Goal: Task Accomplishment & Management: Complete application form

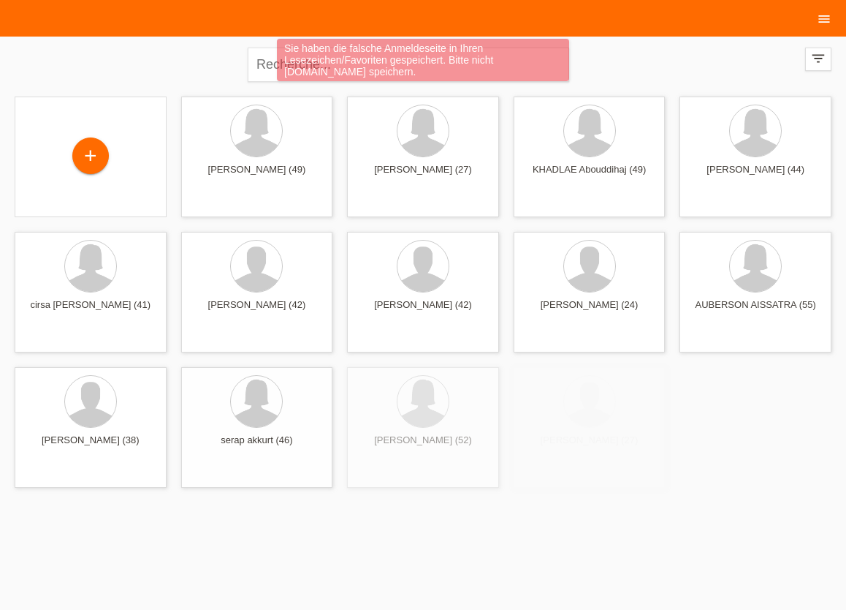
click at [841, 20] on ul "menu" at bounding box center [825, 18] width 44 height 37
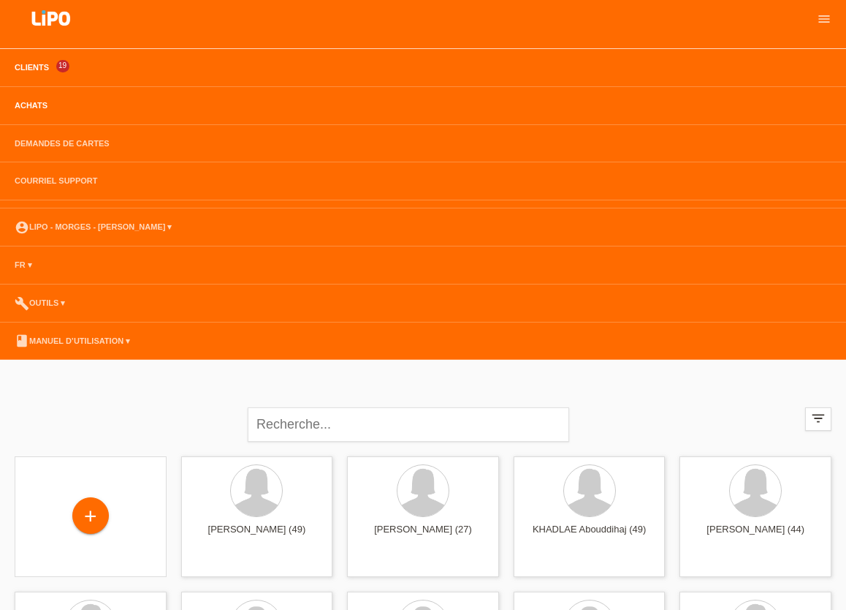
click at [25, 106] on link "Achats" at bounding box center [31, 105] width 48 height 9
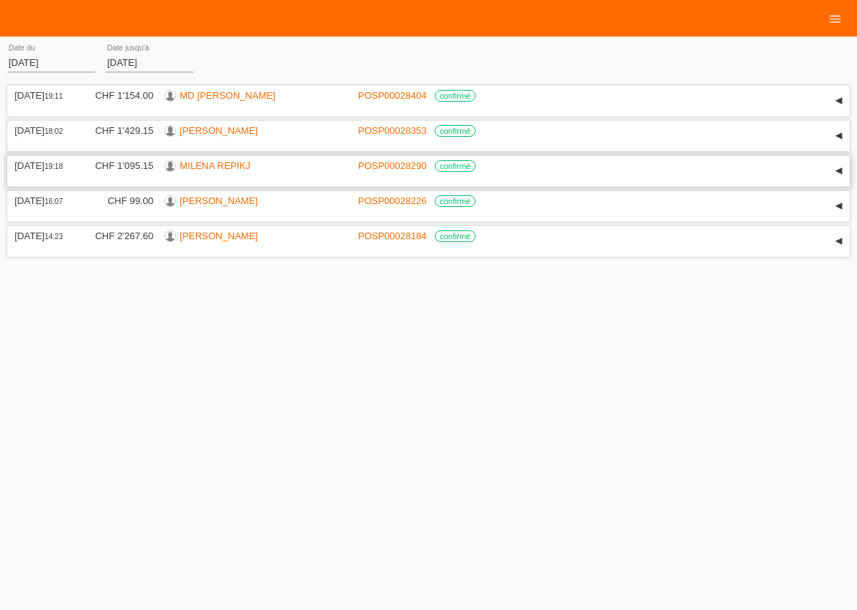
click at [191, 167] on link "MILENA REPIKJ" at bounding box center [215, 165] width 71 height 11
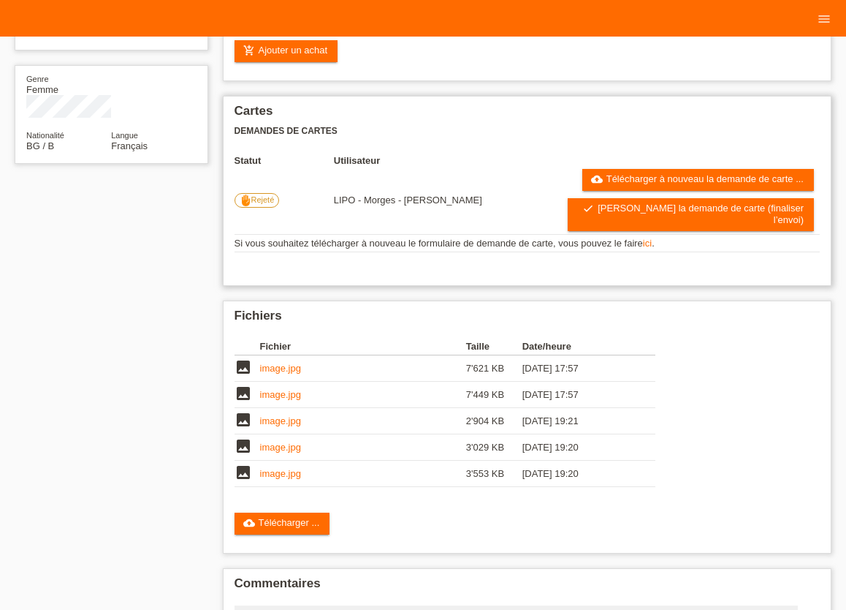
scroll to position [322, 0]
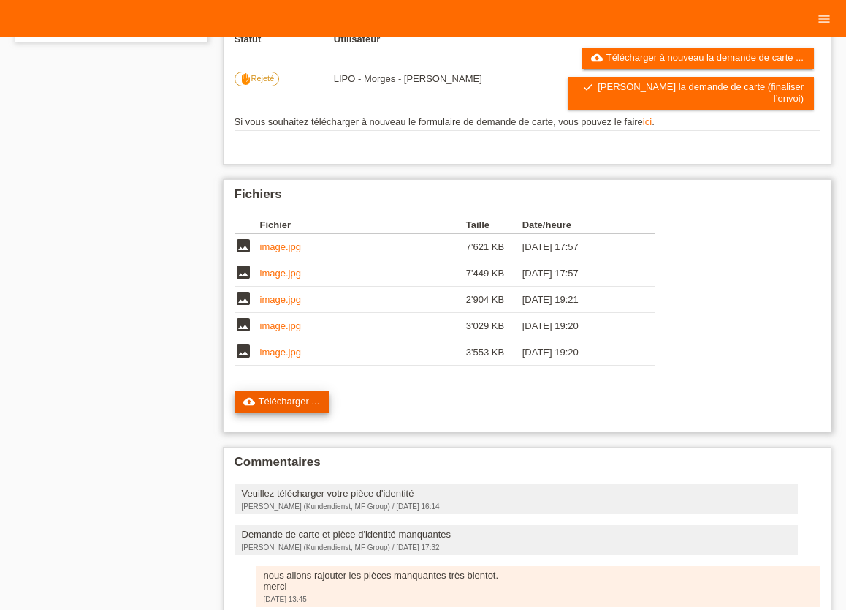
click at [311, 393] on link "cloud_upload Télécharger ..." at bounding box center [283, 402] width 96 height 22
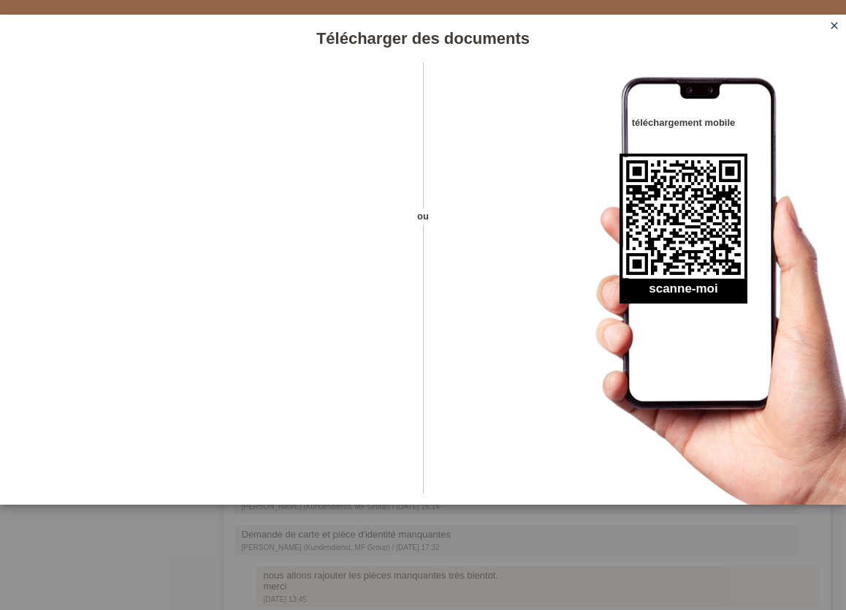
click at [834, 26] on icon "close" at bounding box center [835, 26] width 12 height 12
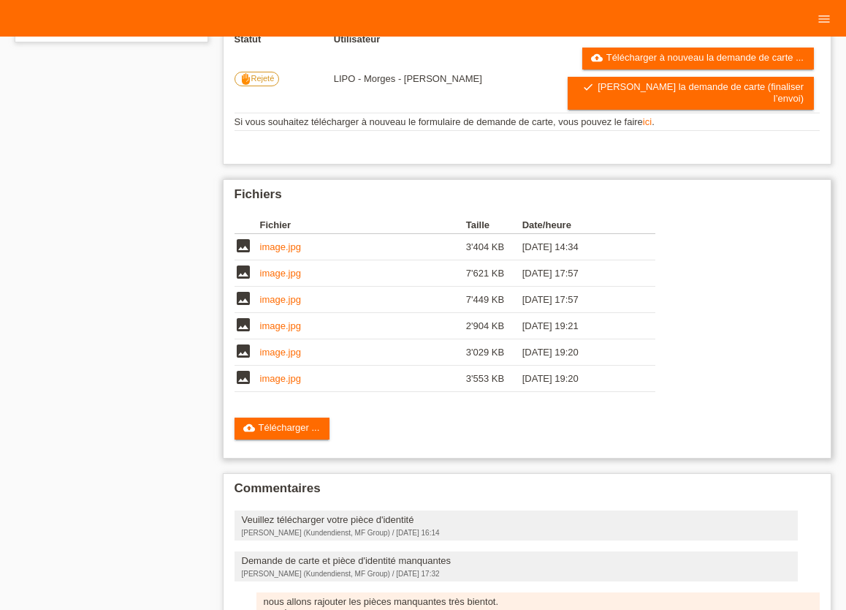
scroll to position [322, 0]
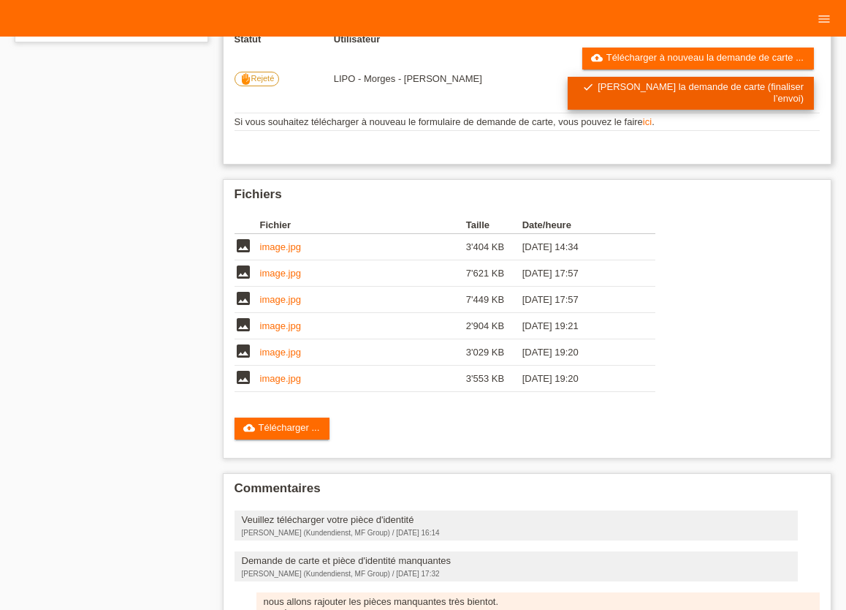
click at [633, 88] on link "check Soumettre la demande de carte (finaliser l’envoi)" at bounding box center [691, 93] width 246 height 33
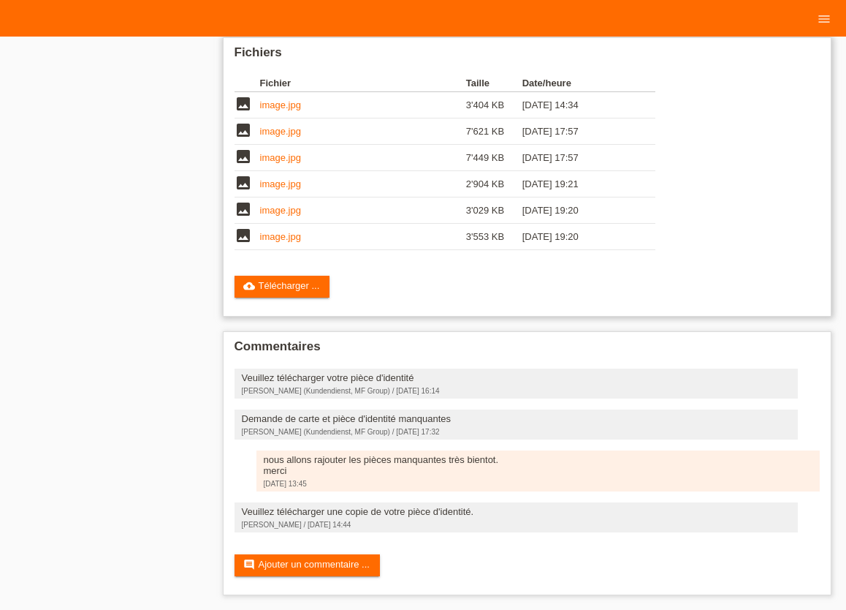
scroll to position [426, 0]
click at [318, 560] on link "comment Ajouter un commentaire ..." at bounding box center [307, 565] width 145 height 22
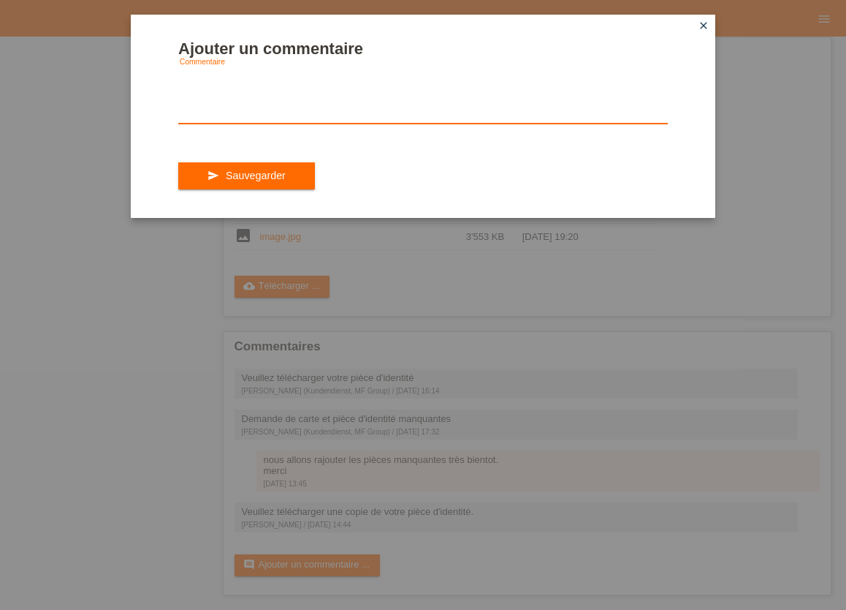
click at [229, 124] on textarea at bounding box center [423, 95] width 490 height 56
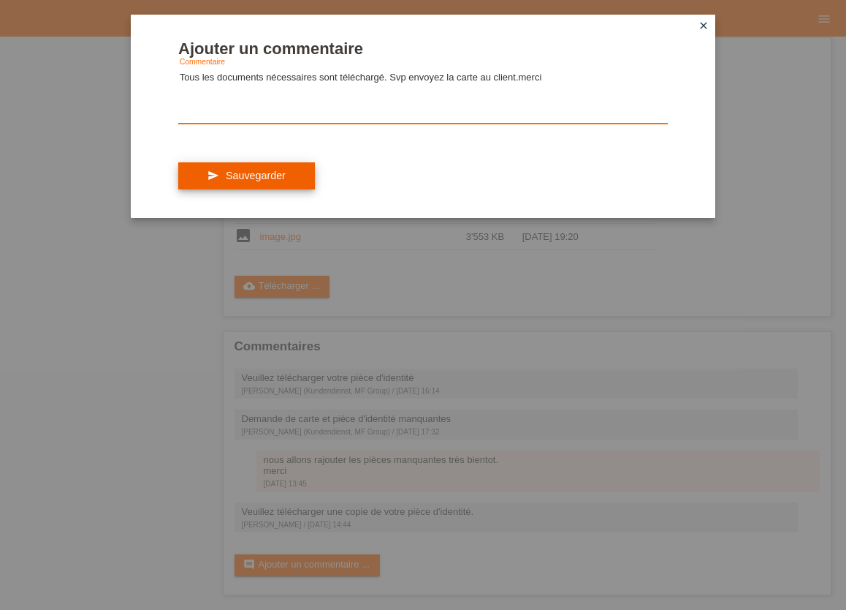
type textarea "Tous les documents nécessaires sont téléchargé. Svp envoyez la carte au client.…"
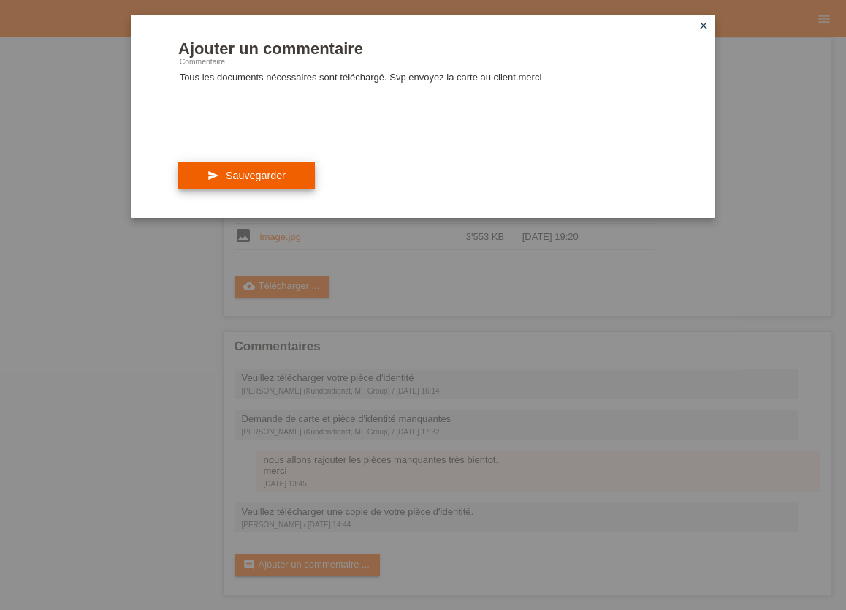
click at [276, 178] on button "send Sauvegarder" at bounding box center [246, 176] width 137 height 28
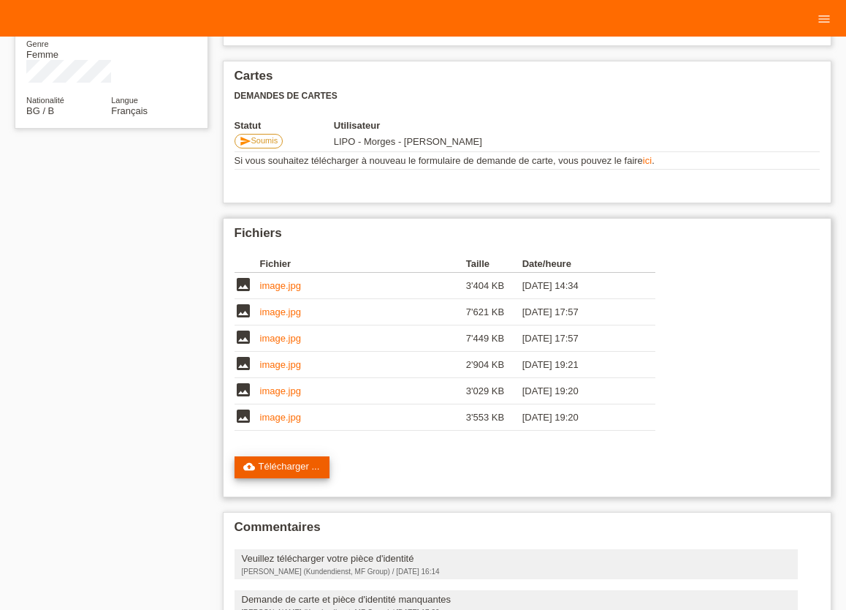
scroll to position [241, 0]
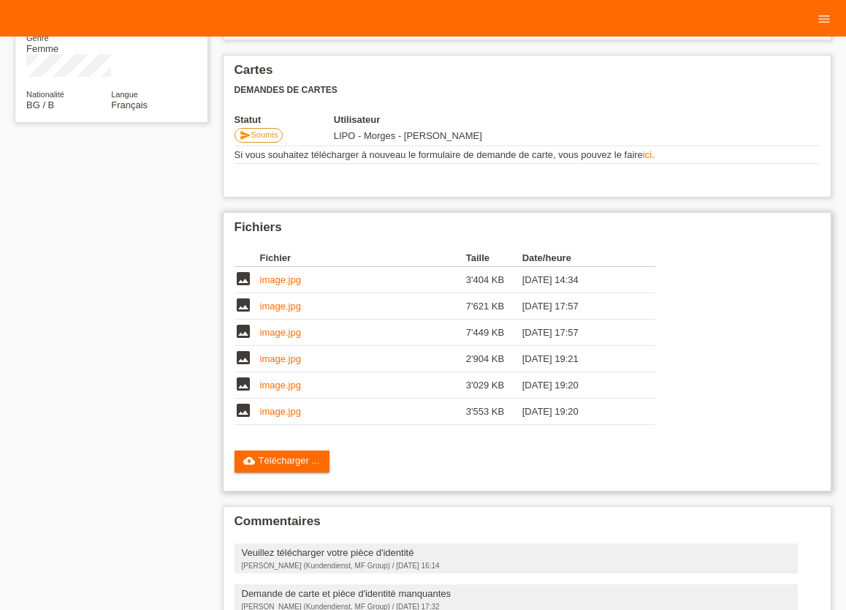
click at [286, 417] on link "image.jpg" at bounding box center [280, 411] width 41 height 11
click at [289, 285] on link "image.jpg" at bounding box center [280, 279] width 41 height 11
click at [290, 417] on link "image.jpg" at bounding box center [280, 411] width 41 height 11
click at [293, 390] on link "image.jpg" at bounding box center [280, 384] width 41 height 11
click at [278, 364] on link "image.jpg" at bounding box center [280, 358] width 41 height 11
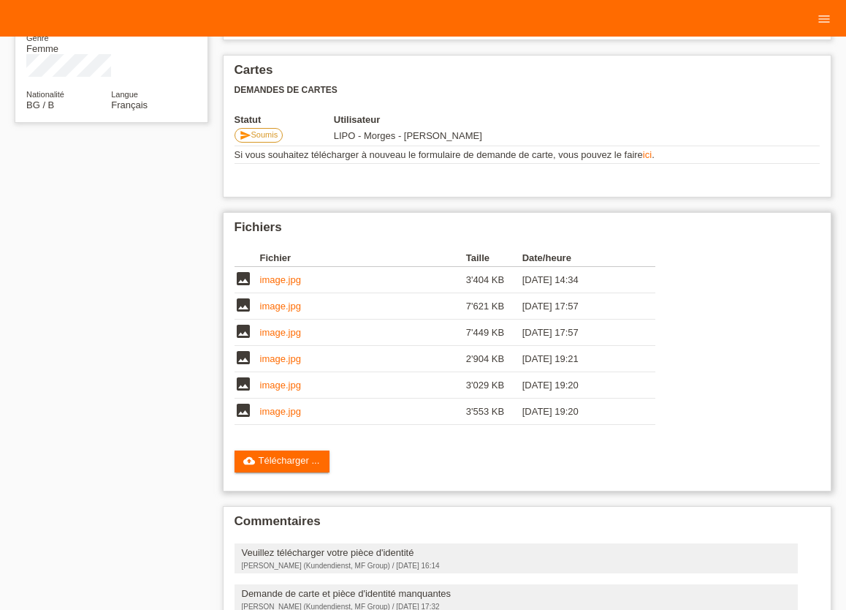
click at [292, 338] on link "image.jpg" at bounding box center [280, 332] width 41 height 11
click at [281, 309] on link "image.jpg" at bounding box center [280, 305] width 41 height 11
